Goal: Navigation & Orientation: Find specific page/section

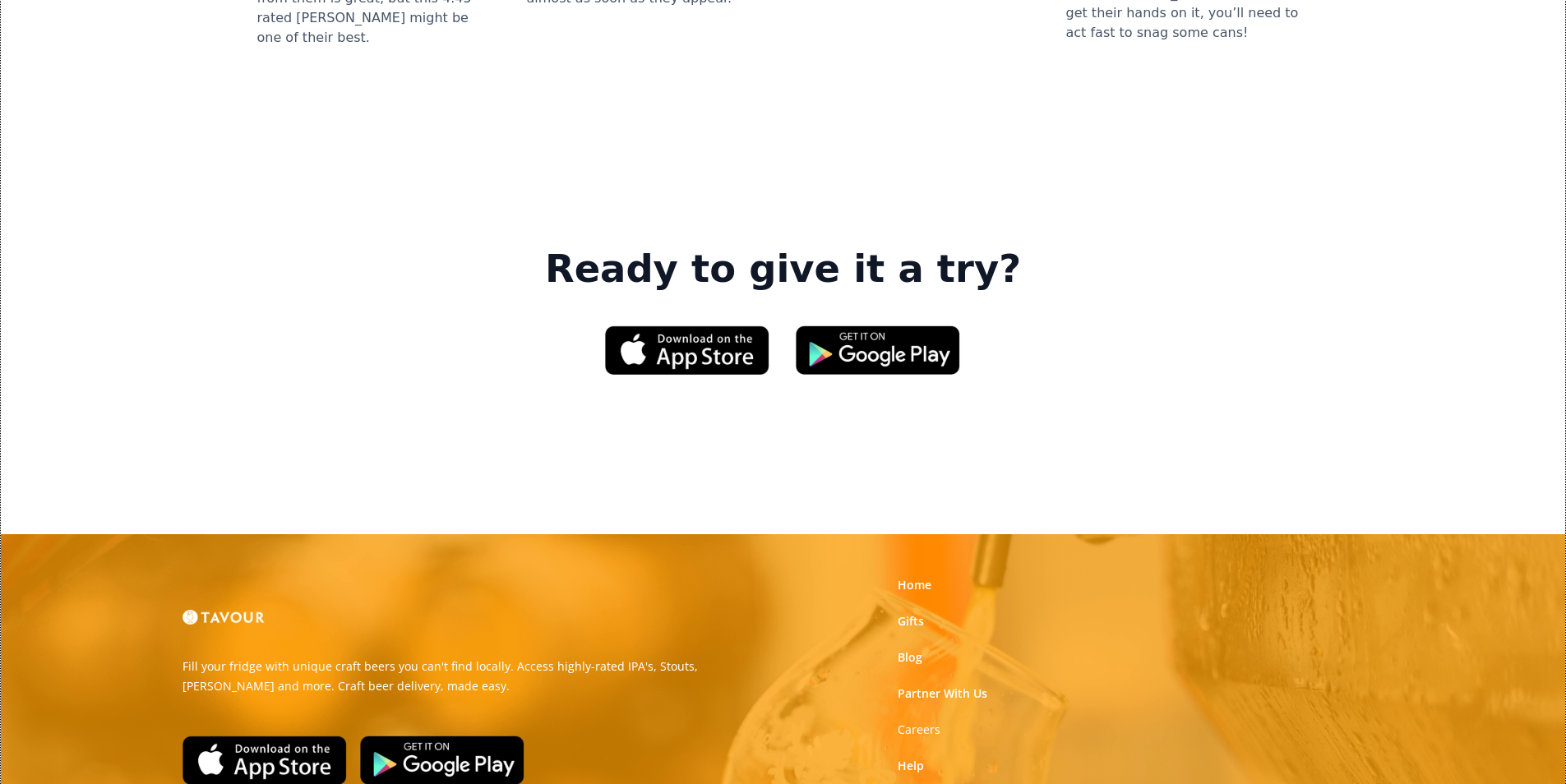
scroll to position [2487, 0]
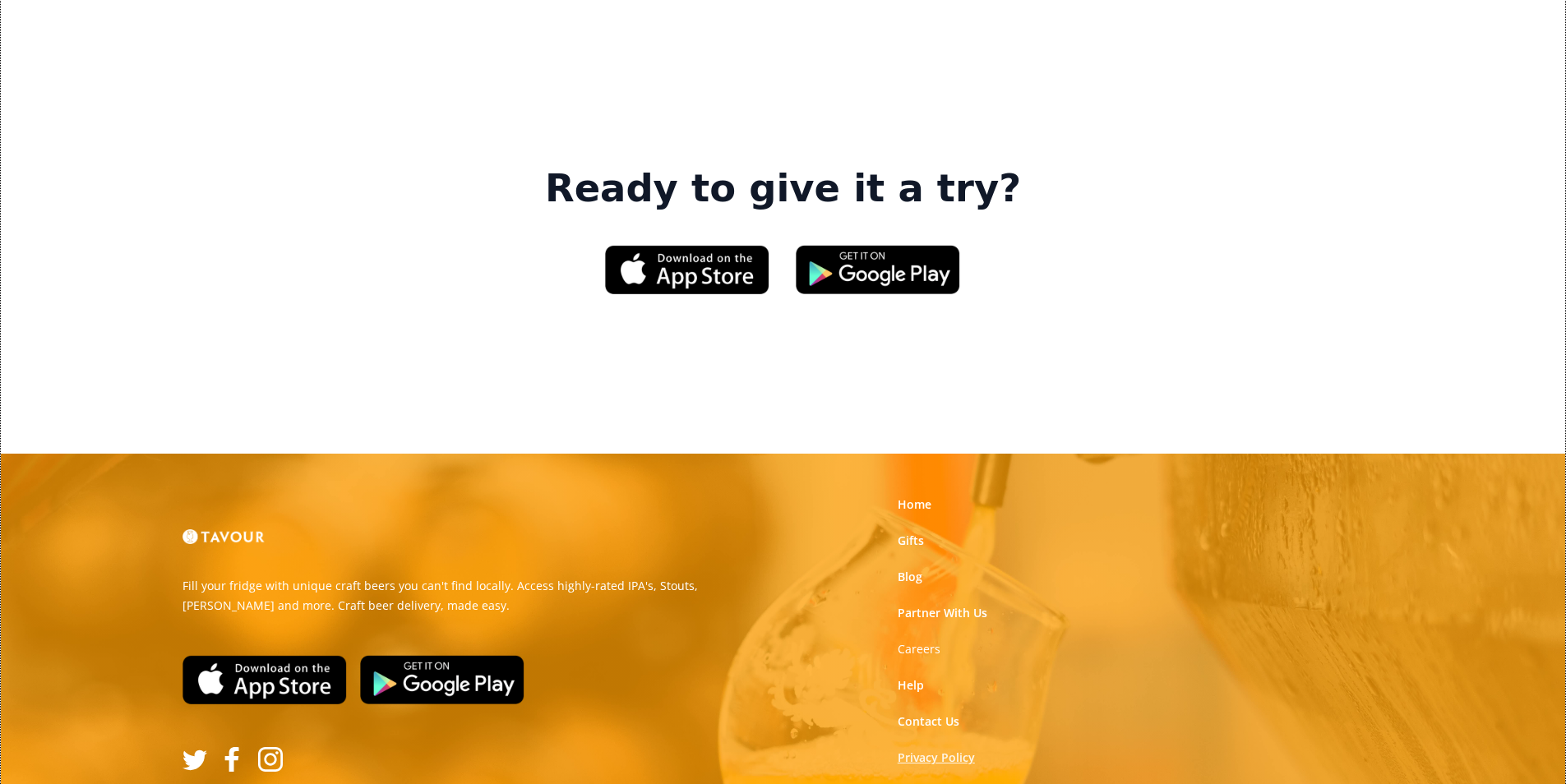
click at [910, 749] on link "Privacy Policy" at bounding box center [936, 757] width 77 height 16
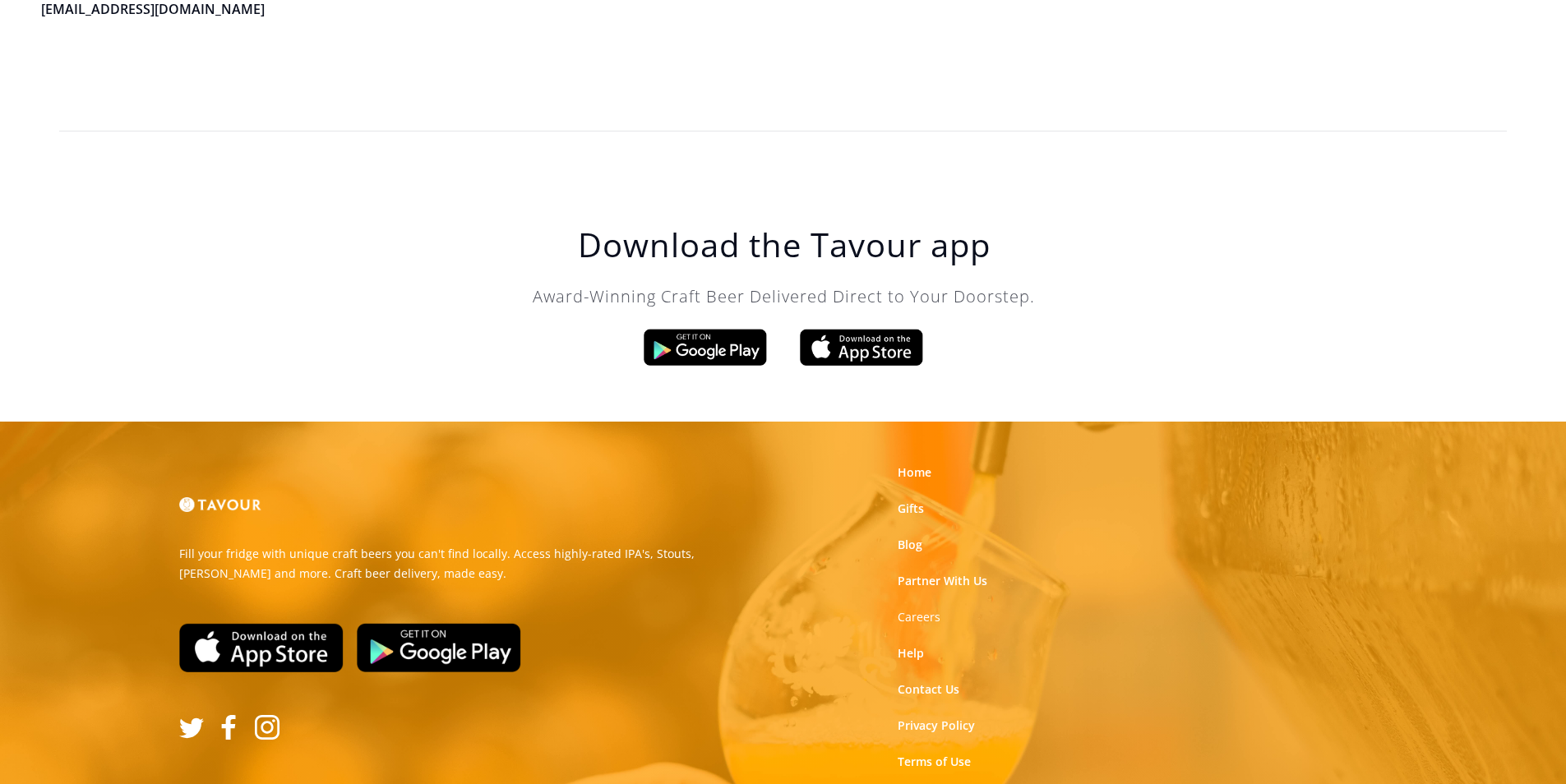
scroll to position [4681, 0]
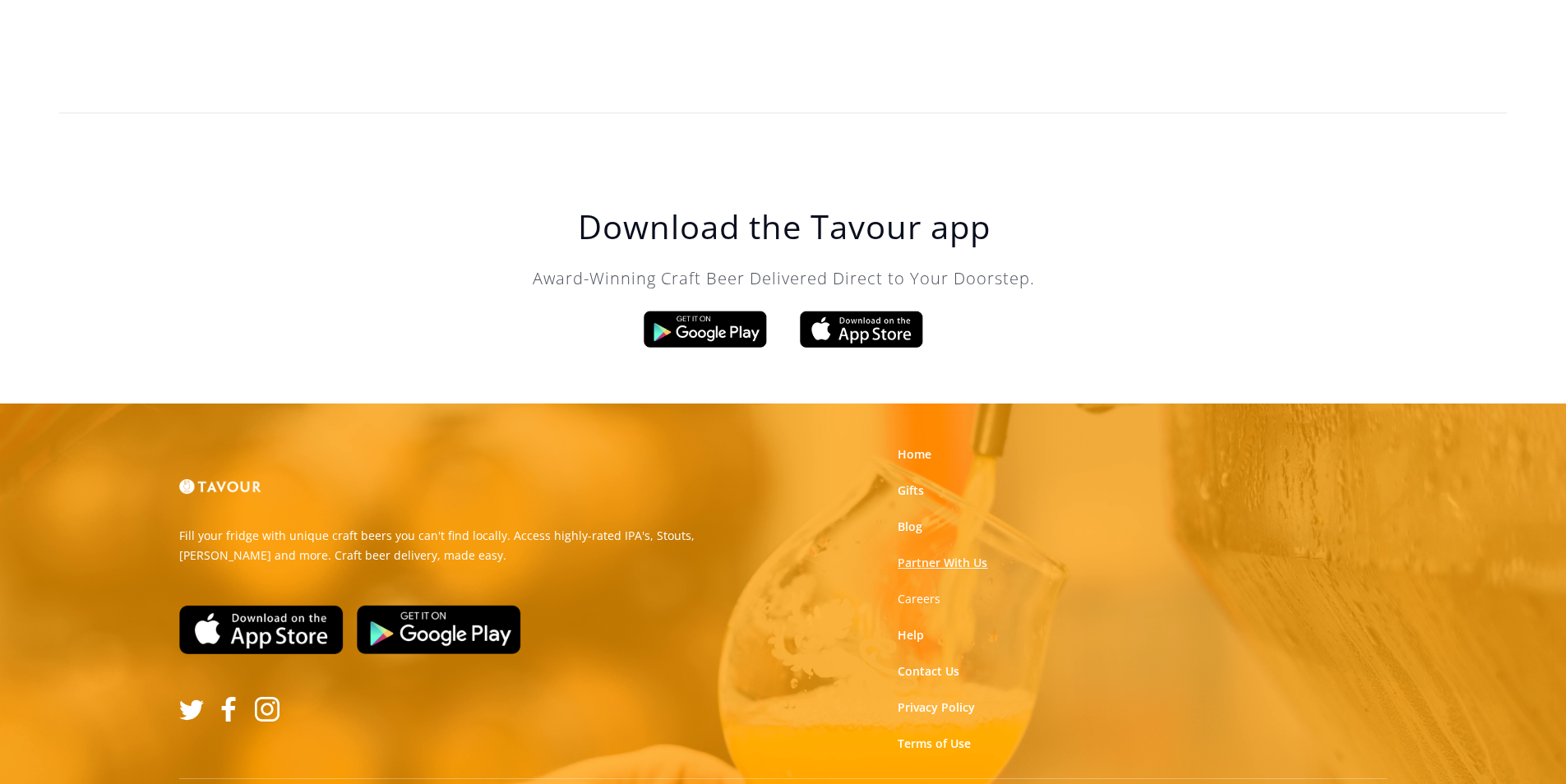
click at [969, 554] on link "Partner With Us" at bounding box center [942, 562] width 89 height 16
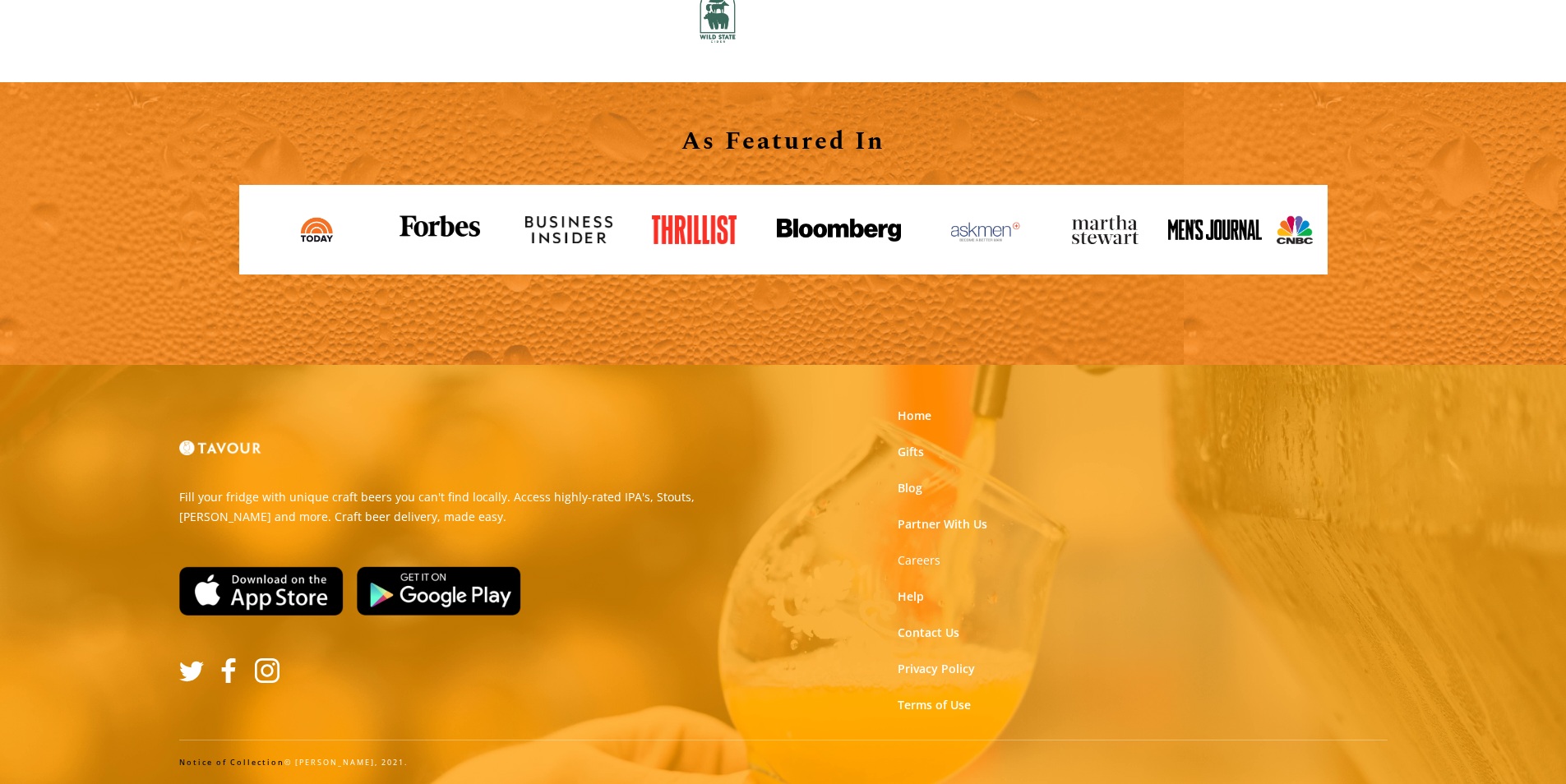
scroll to position [1814, 0]
click at [940, 525] on link "Partner With Us" at bounding box center [942, 523] width 89 height 16
